Goal: Navigation & Orientation: Go to known website

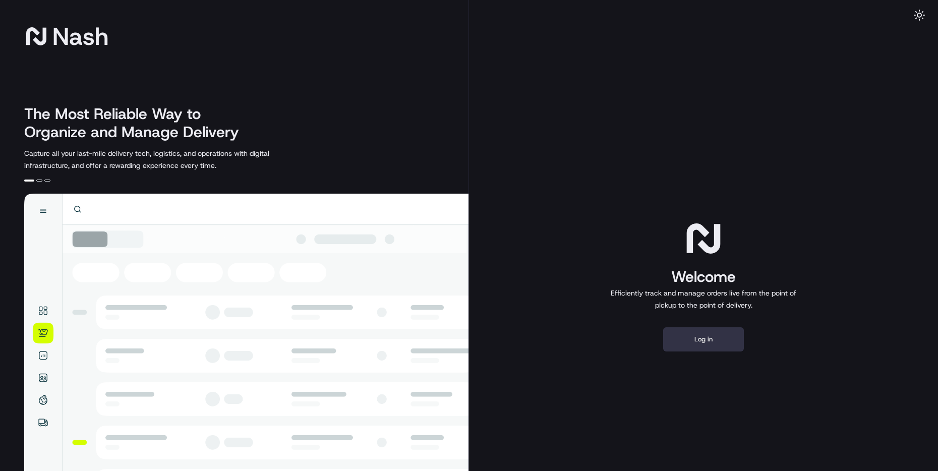
click at [708, 347] on button "Log in" at bounding box center [703, 339] width 81 height 24
